Goal: Task Accomplishment & Management: Complete application form

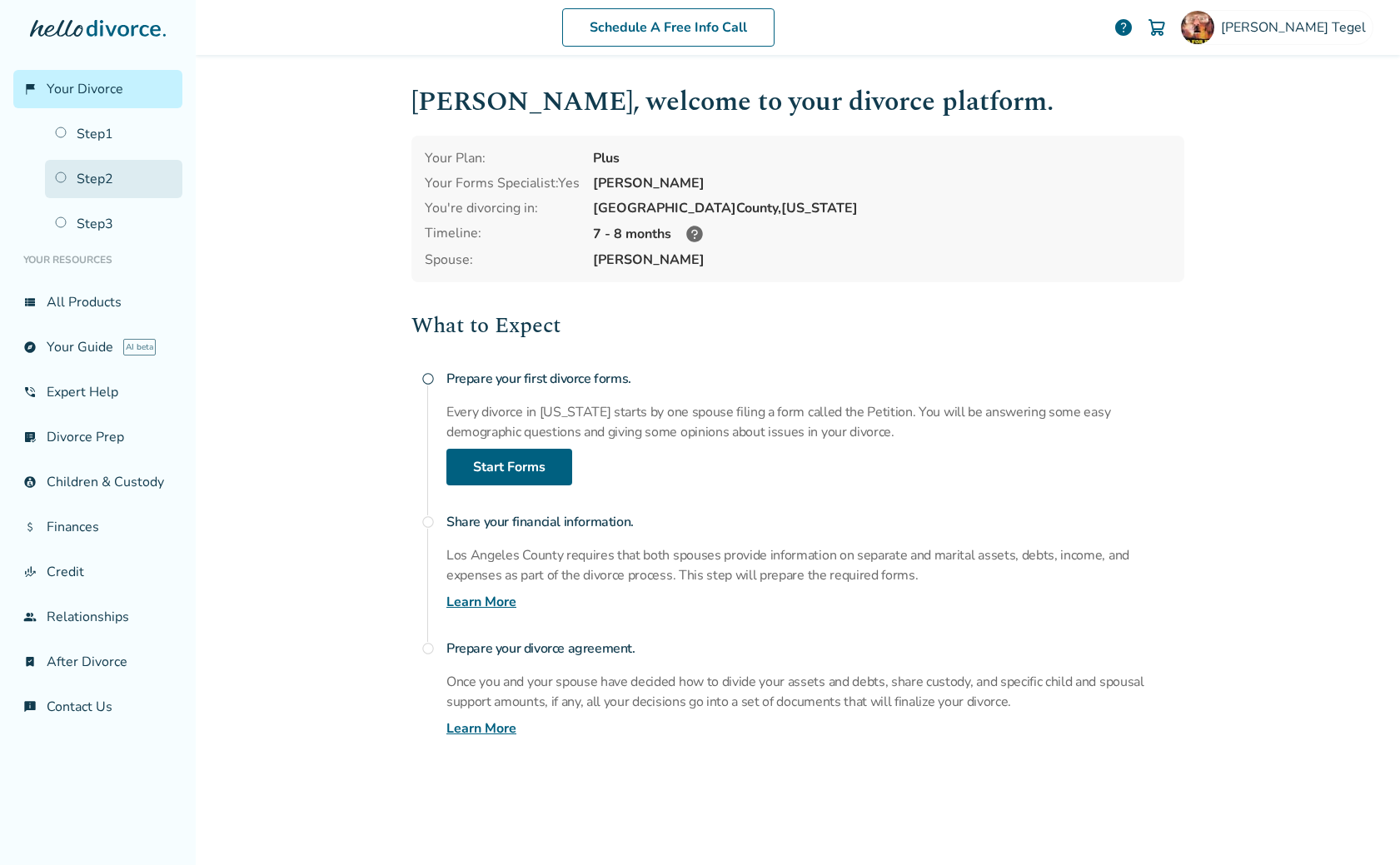
click at [104, 179] on link "Step 2" at bounding box center [113, 179] width 137 height 39
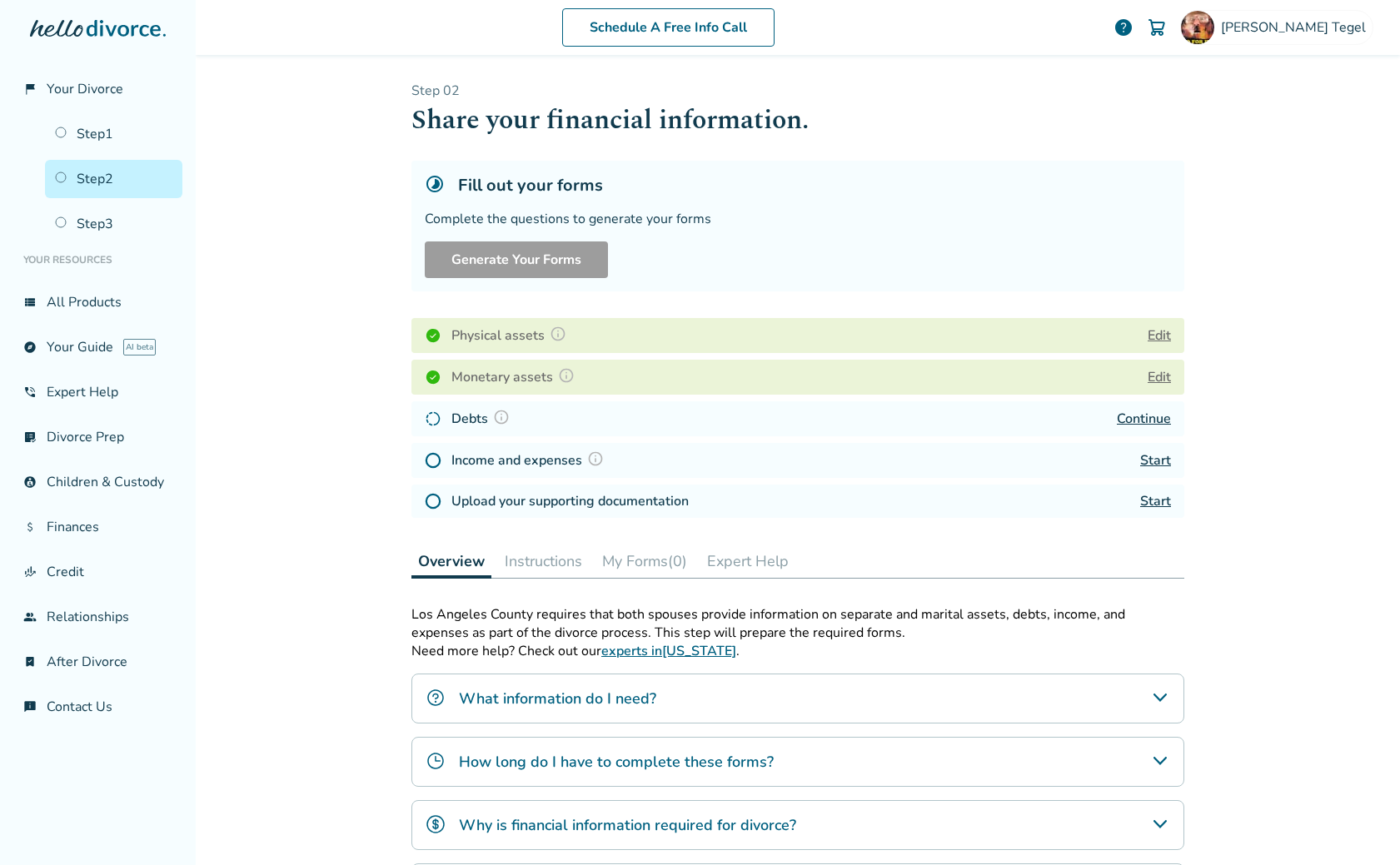
click at [1156, 334] on button "Edit" at bounding box center [1159, 336] width 23 height 20
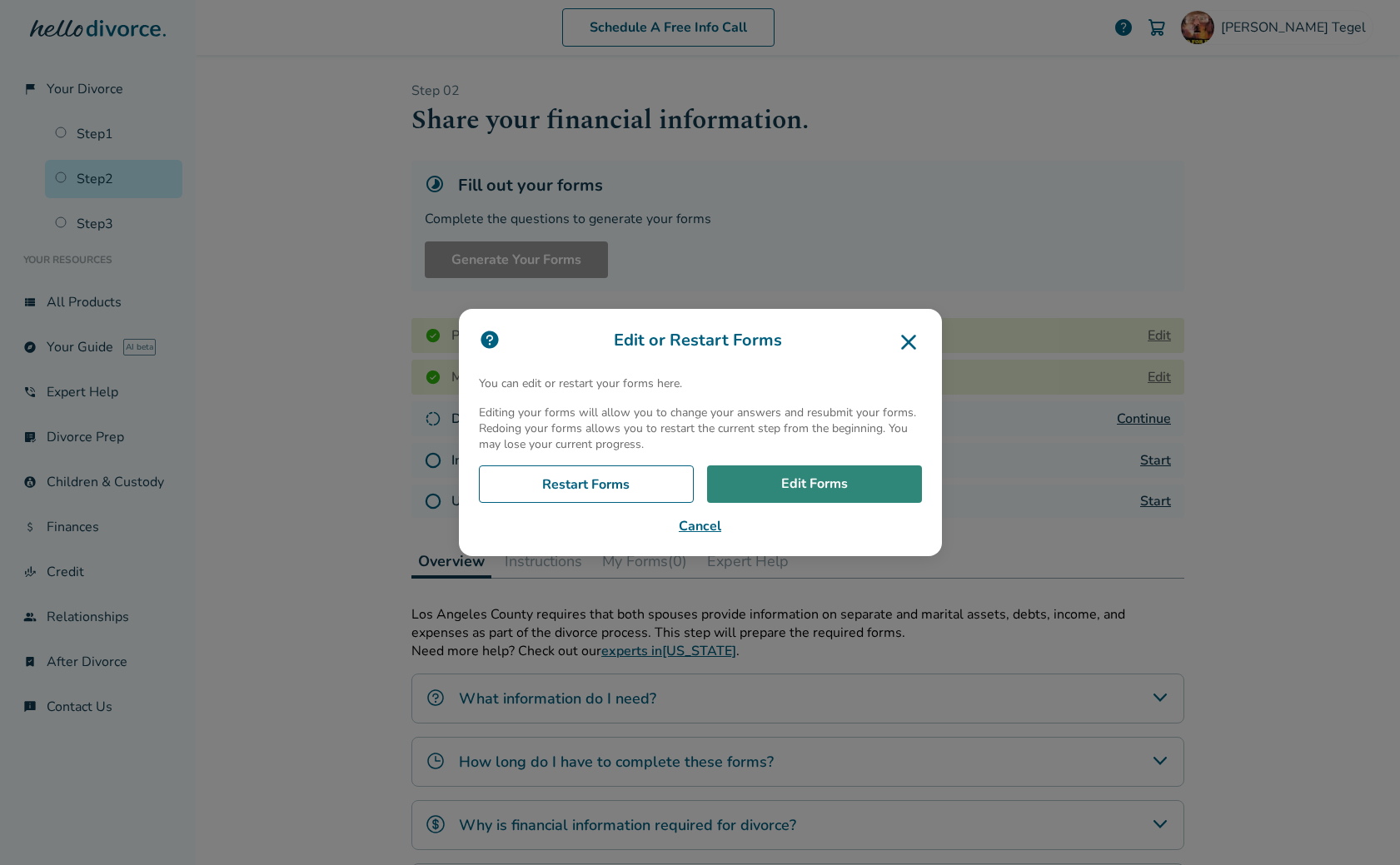
click at [794, 486] on link "Edit Forms" at bounding box center [814, 485] width 214 height 39
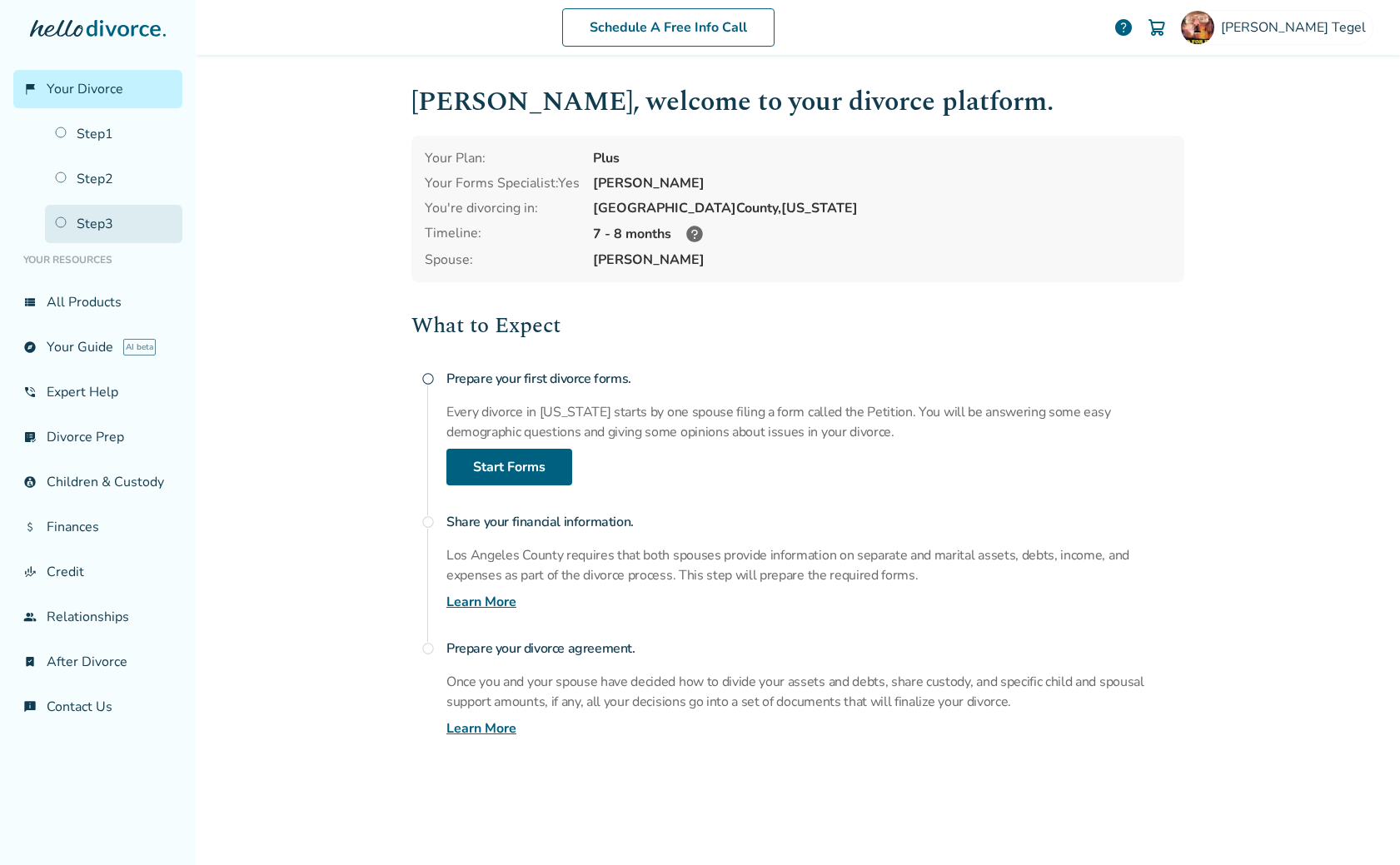
click at [105, 224] on link "Step 3" at bounding box center [113, 225] width 137 height 39
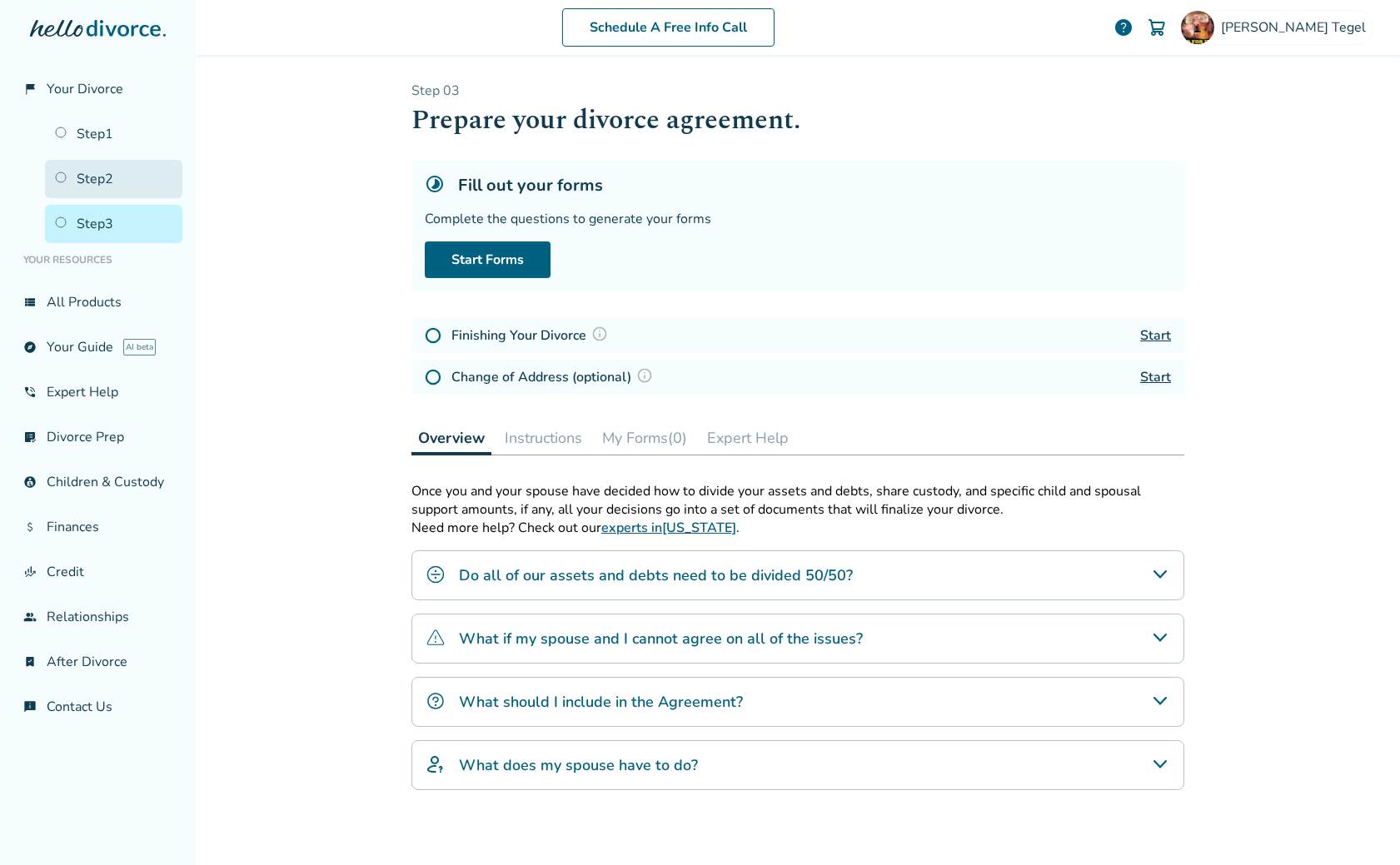
click at [121, 180] on link "Step 2" at bounding box center [113, 179] width 137 height 39
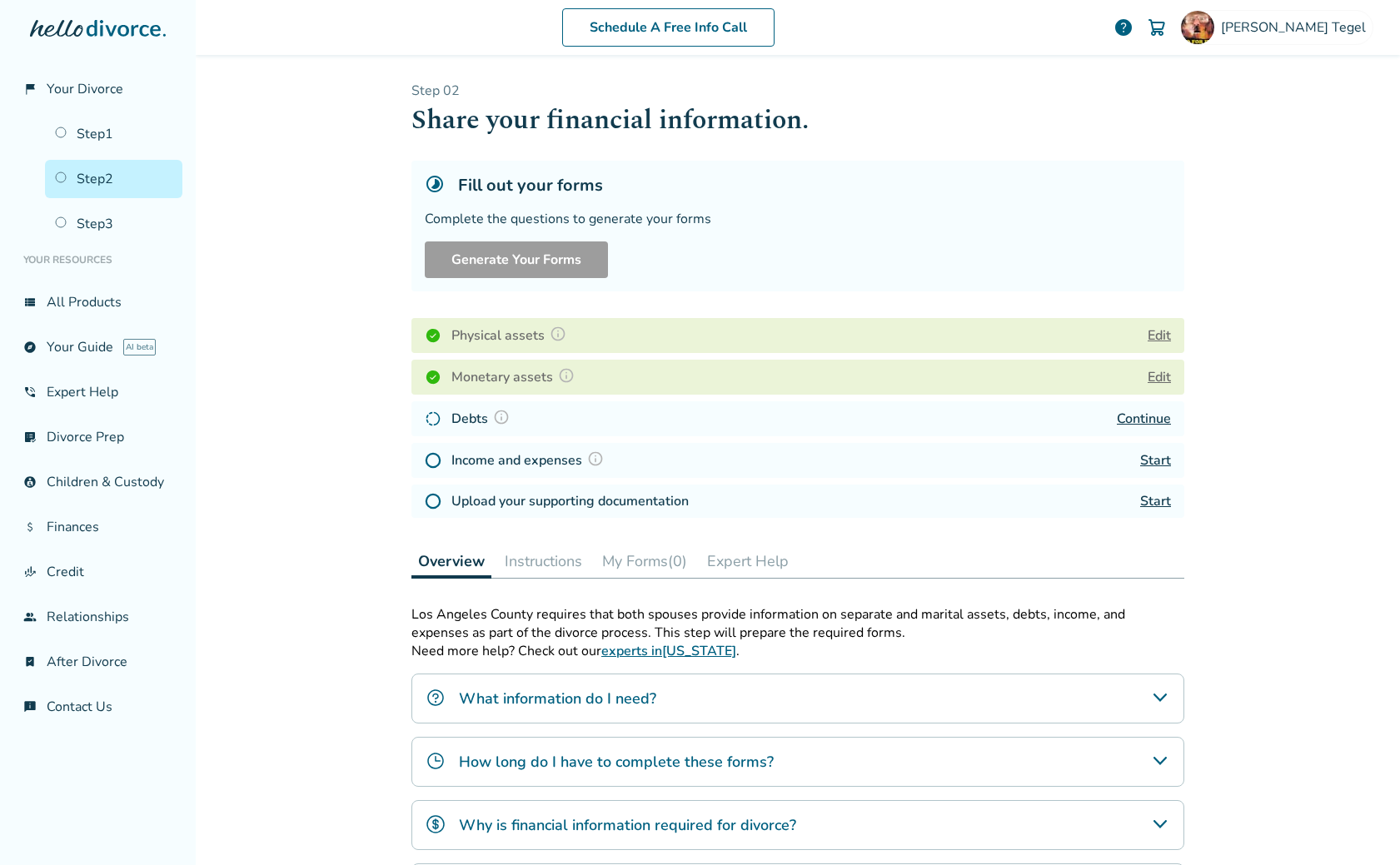
click at [1161, 375] on button "Edit" at bounding box center [1159, 377] width 23 height 20
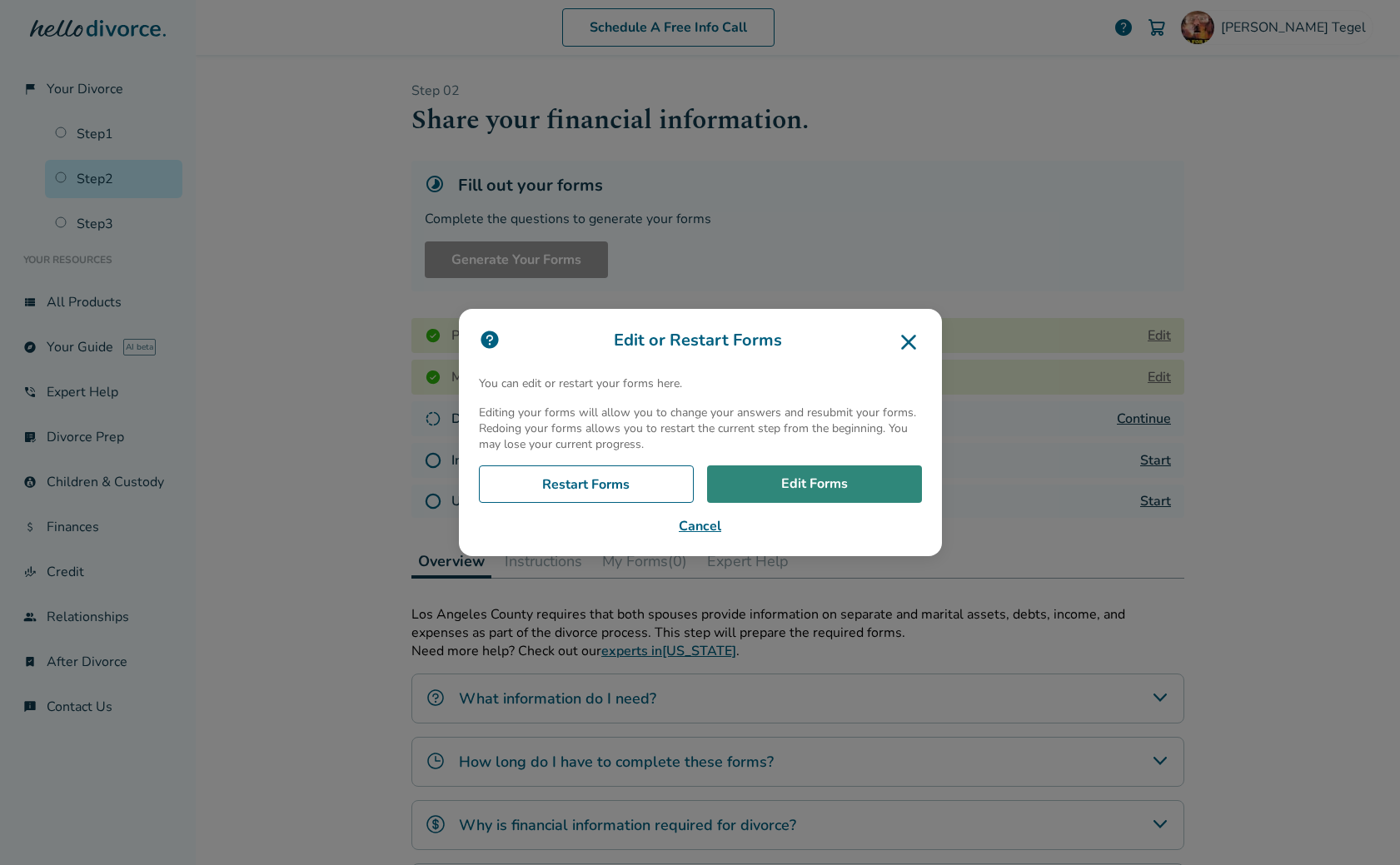
click at [796, 487] on link "Edit Forms" at bounding box center [814, 485] width 214 height 39
